Goal: Transaction & Acquisition: Book appointment/travel/reservation

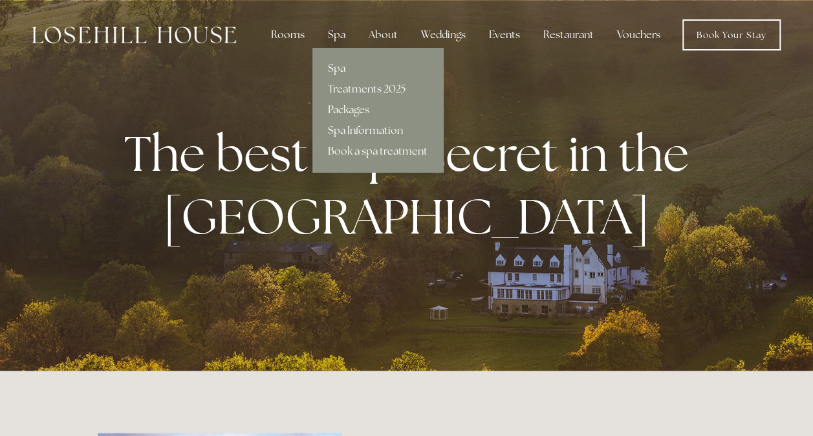
click at [350, 109] on link "Packages" at bounding box center [377, 110] width 131 height 21
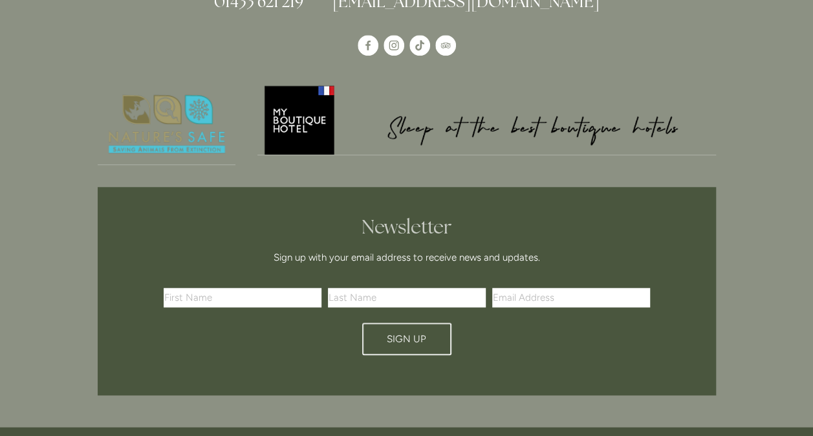
scroll to position [2909, 0]
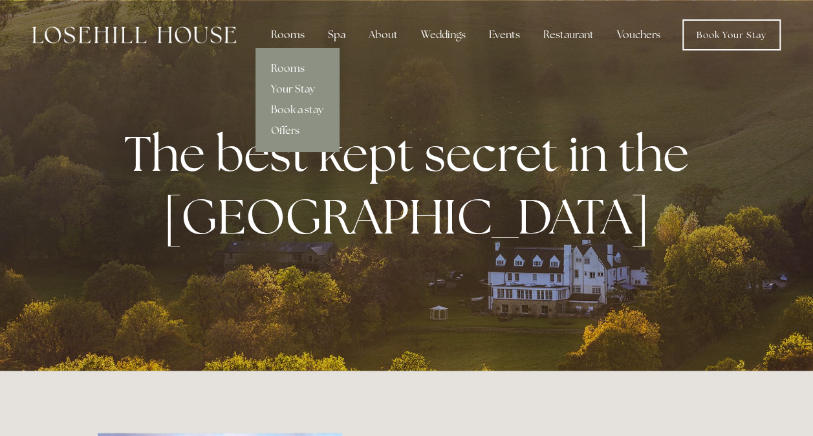
click at [289, 130] on link "Offers" at bounding box center [296, 130] width 83 height 21
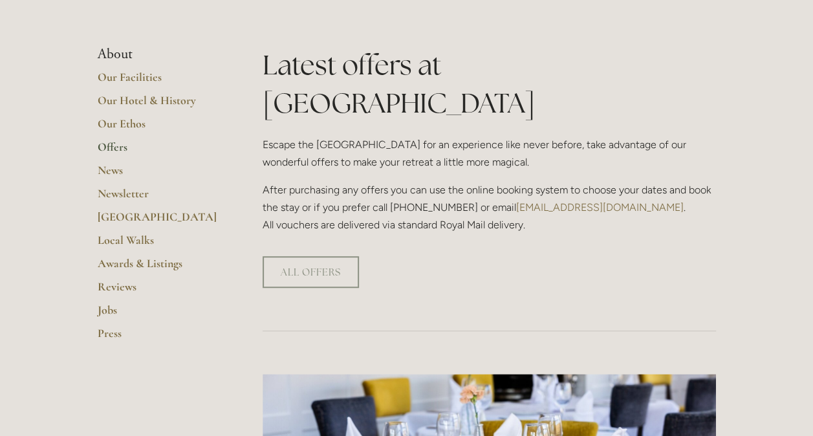
scroll to position [323, 0]
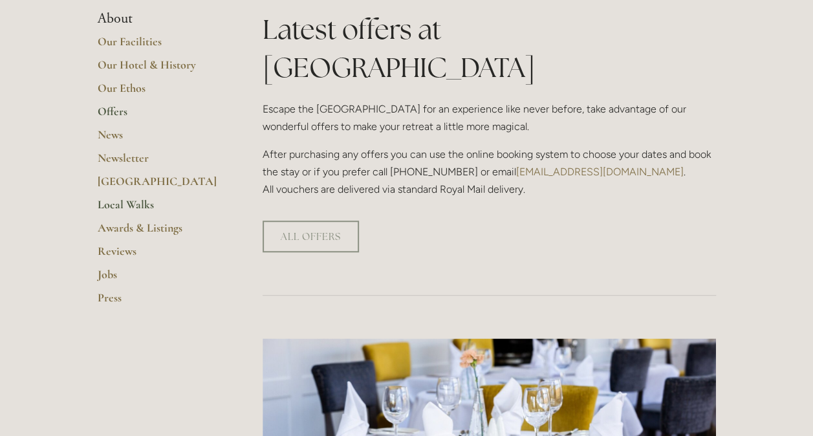
click at [128, 204] on link "Local Walks" at bounding box center [159, 208] width 123 height 23
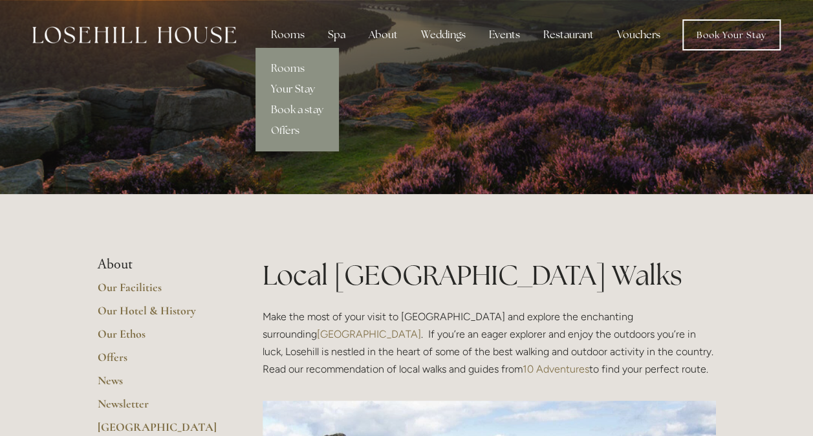
click at [299, 88] on link "Your Stay" at bounding box center [296, 89] width 83 height 21
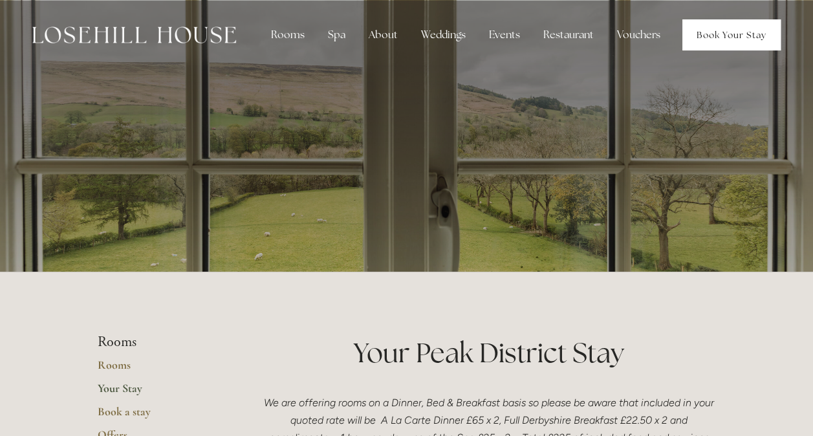
click at [721, 34] on link "Book Your Stay" at bounding box center [731, 34] width 98 height 31
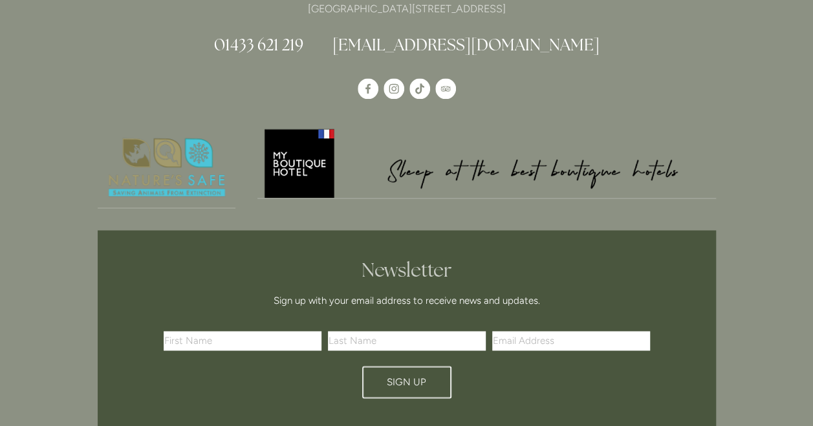
scroll to position [3232, 0]
